Goal: Check status: Check status

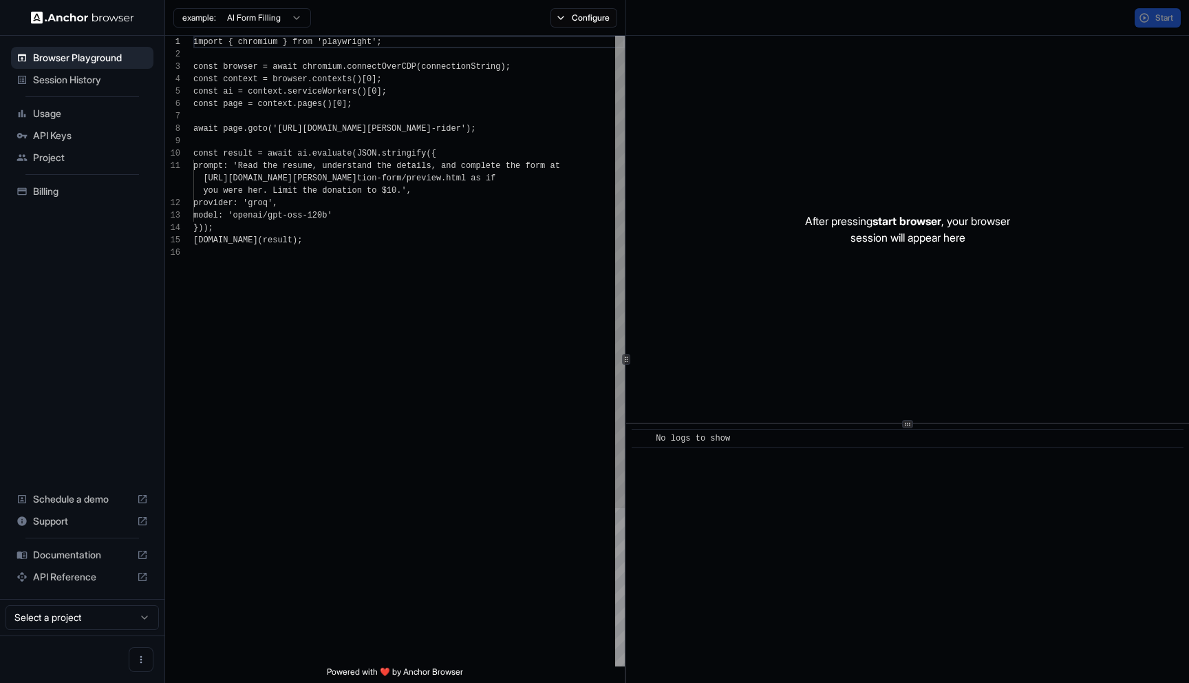
scroll to position [124, 0]
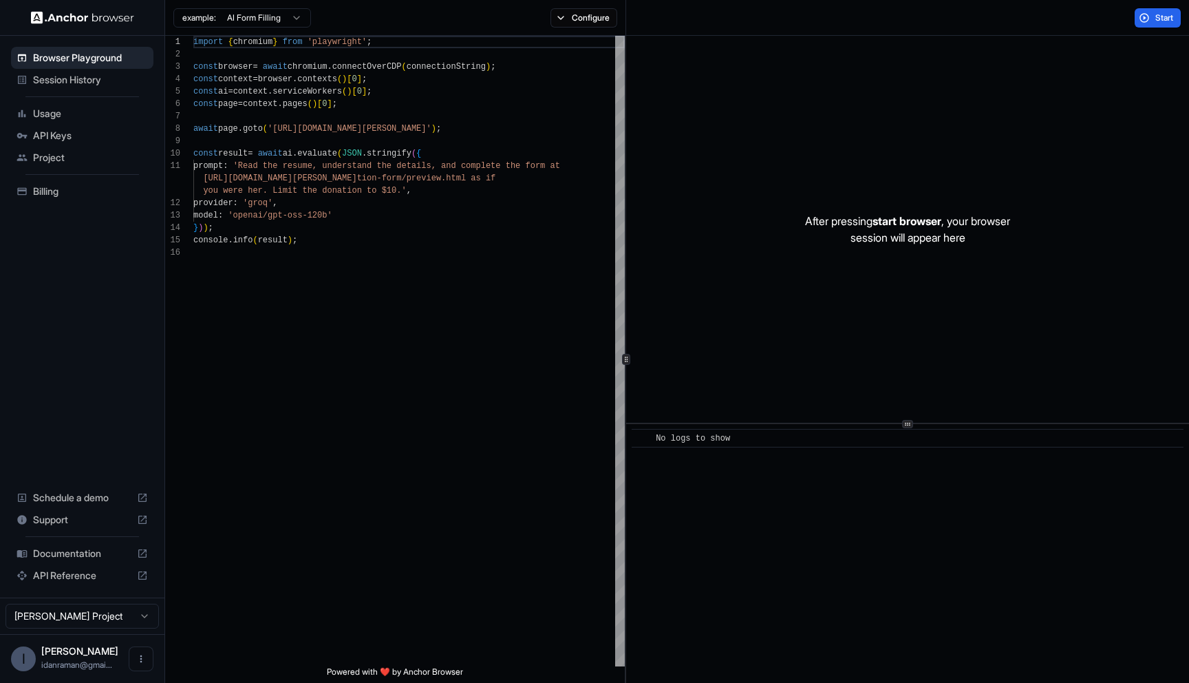
click at [87, 84] on span "Session History" at bounding box center [90, 80] width 115 height 14
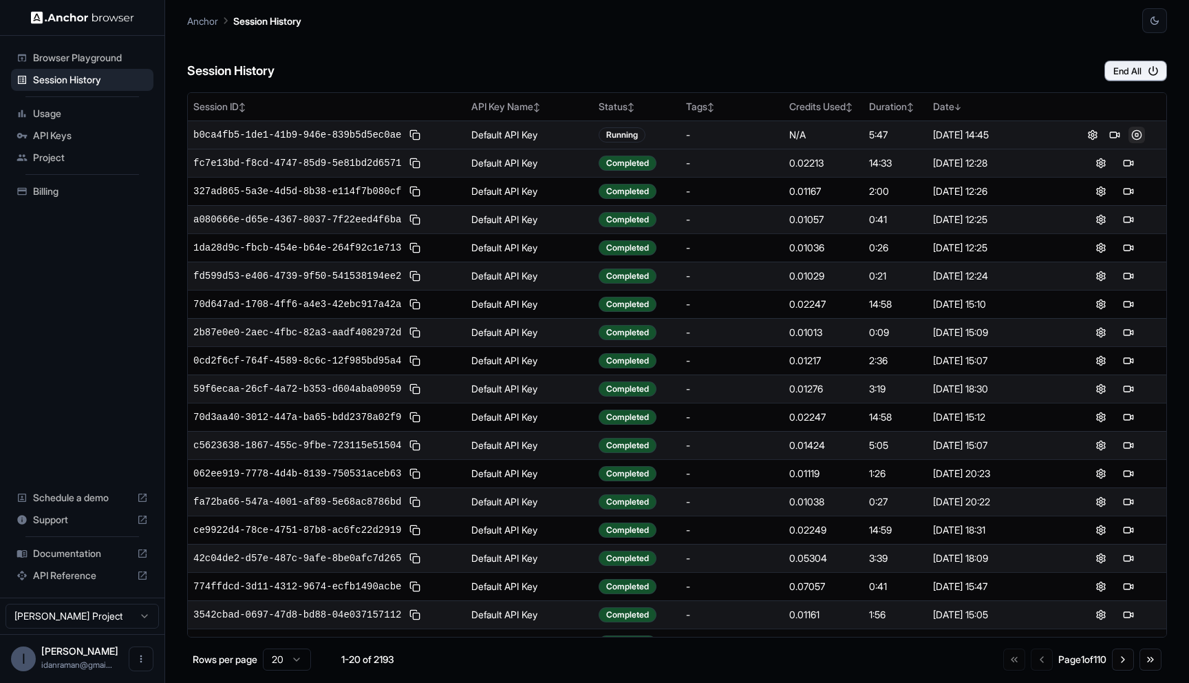
click at [1138, 131] on button at bounding box center [1136, 135] width 17 height 17
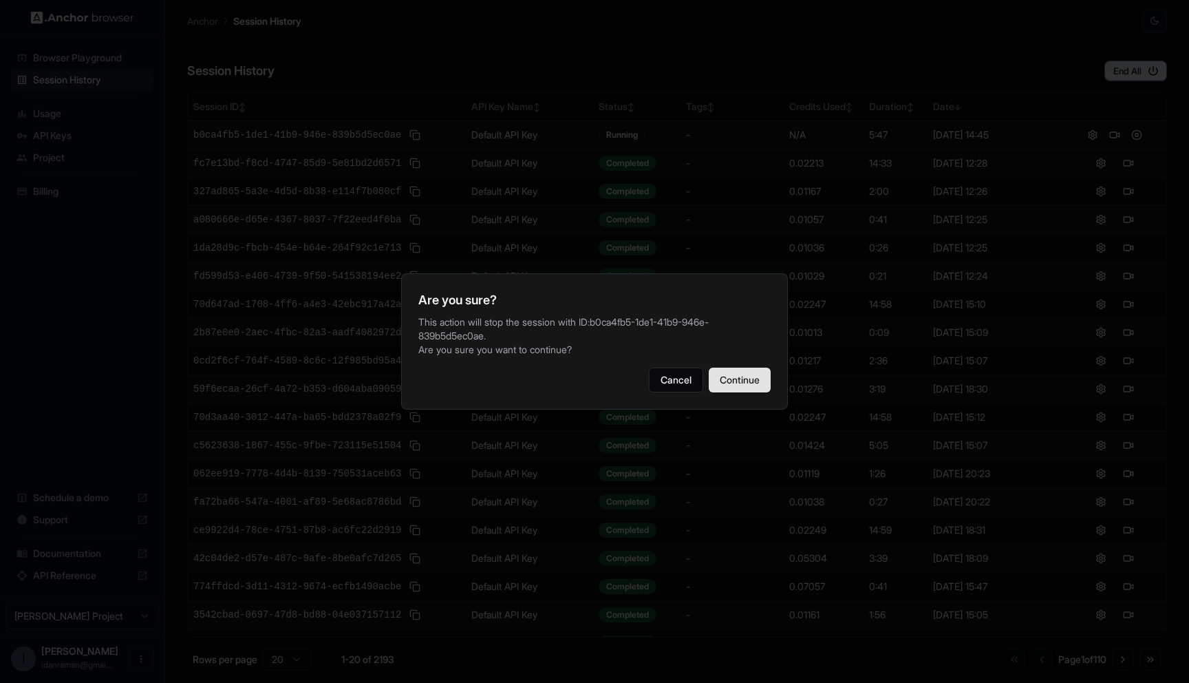
click at [726, 374] on button "Continue" at bounding box center [740, 379] width 62 height 25
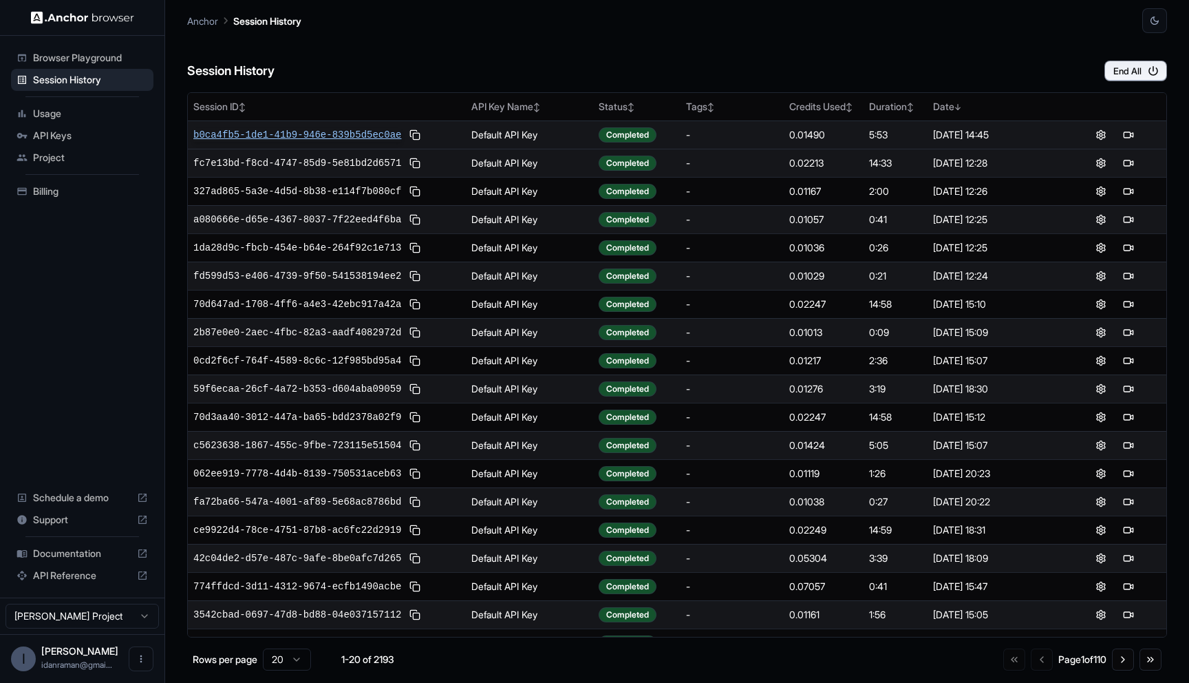
click at [270, 137] on span "b0ca4fb5-1de1-41b9-946e-839b5d5ec0ae" at bounding box center [297, 135] width 208 height 14
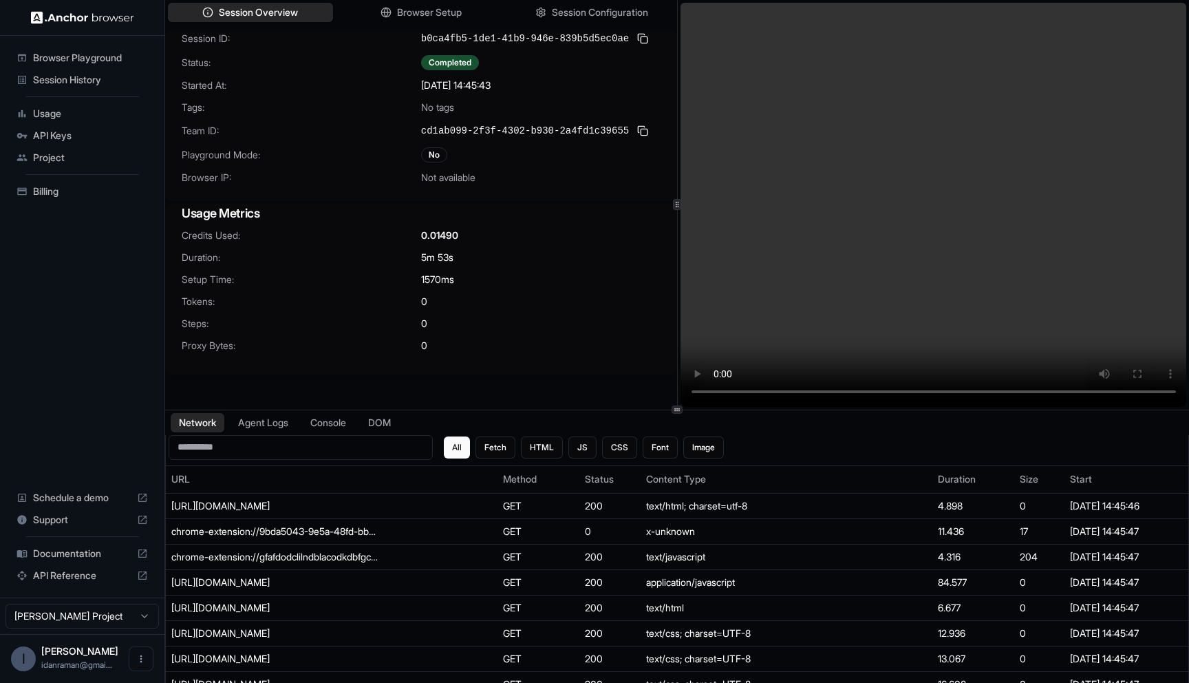
click at [596, 294] on div "0" at bounding box center [540, 301] width 239 height 14
click at [747, 280] on video at bounding box center [933, 205] width 506 height 404
